Goal: Transaction & Acquisition: Purchase product/service

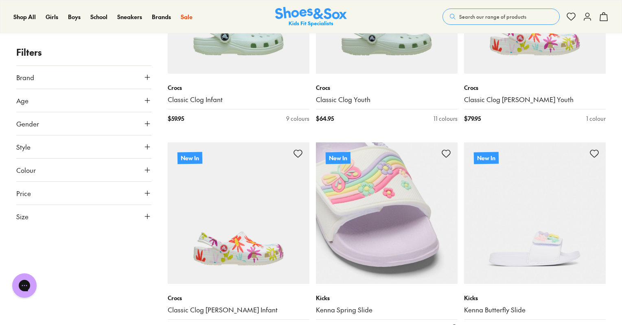
scroll to position [1011, 0]
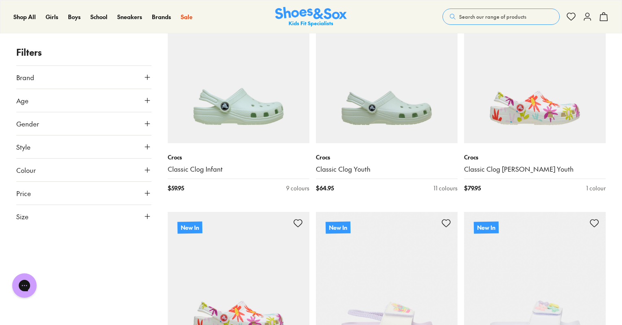
type input "***"
click at [513, 12] on button "Search our range of products" at bounding box center [500, 17] width 117 height 16
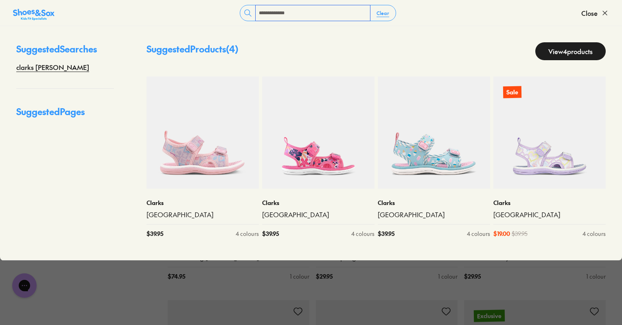
scroll to position [0, 0]
type input "**********"
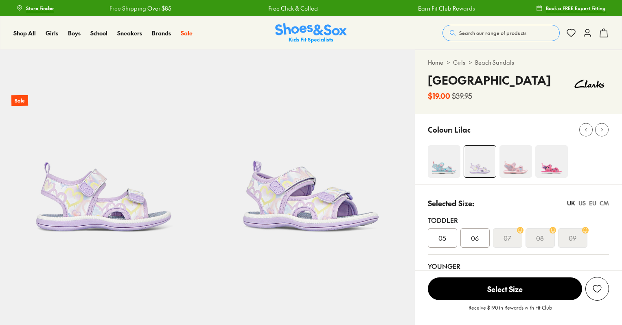
select select "*"
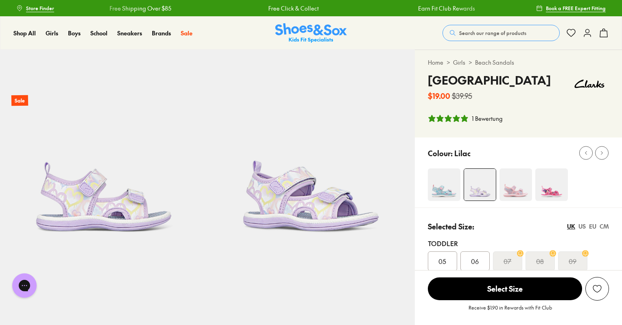
click at [447, 182] on img at bounding box center [444, 184] width 33 height 33
click at [446, 182] on img at bounding box center [444, 184] width 33 height 33
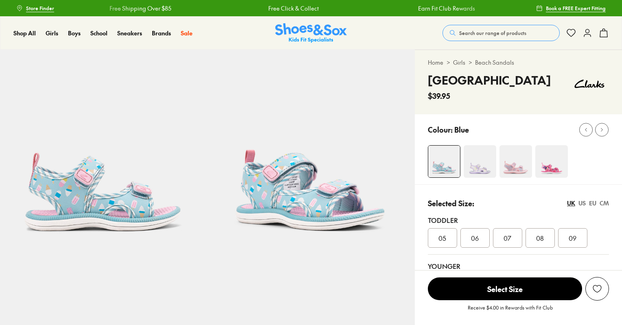
select select "*"
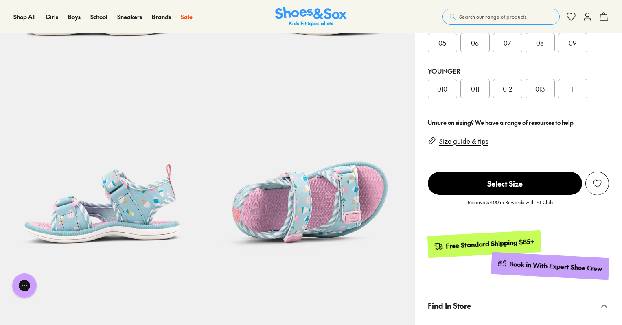
scroll to position [203, 0]
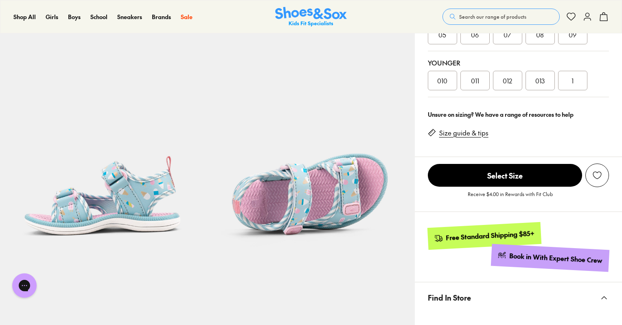
click at [542, 76] on span "013" at bounding box center [539, 81] width 9 height 10
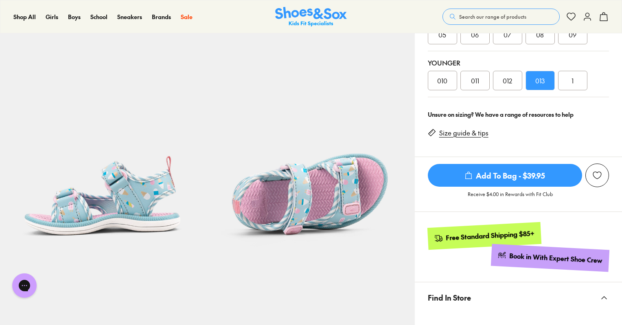
click at [508, 171] on span "Add To Bag - $39.95" at bounding box center [505, 175] width 154 height 23
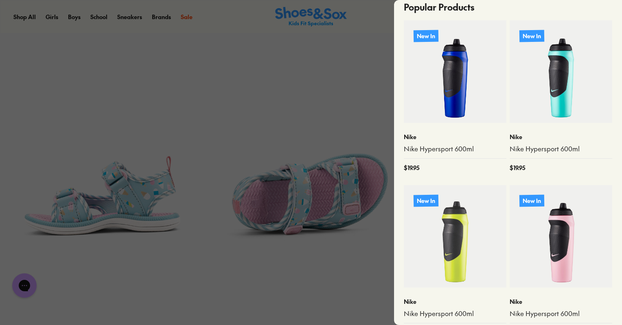
scroll to position [326, 0]
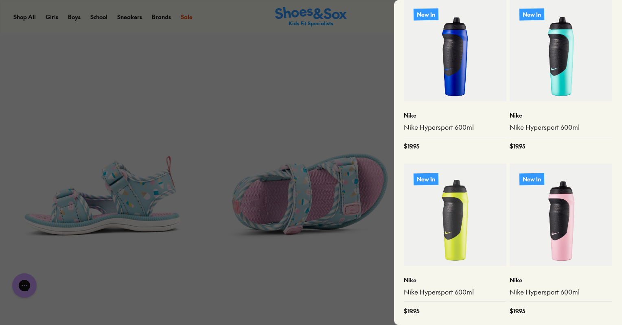
click at [308, 150] on div at bounding box center [311, 162] width 622 height 325
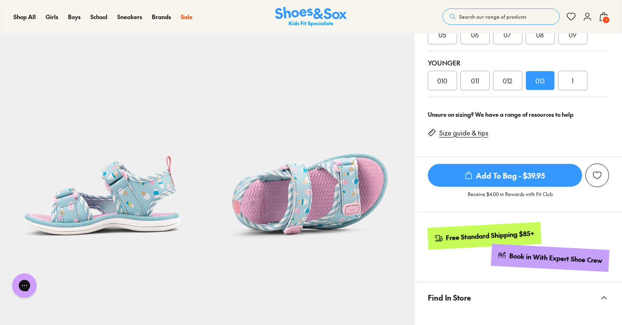
click at [600, 16] on use at bounding box center [603, 17] width 7 height 8
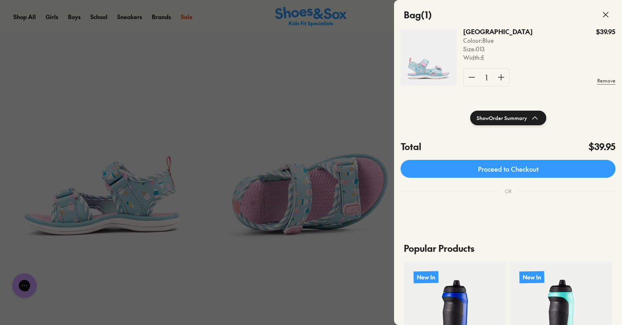
scroll to position [0, 0]
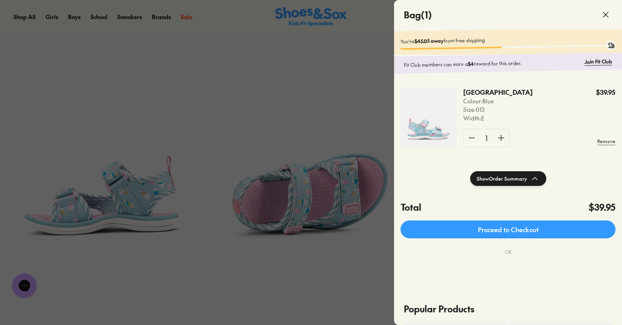
click at [485, 178] on button "Show Order Summary" at bounding box center [508, 178] width 76 height 15
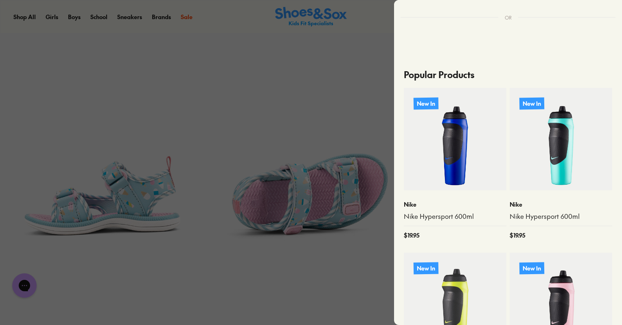
scroll to position [366, 0]
